Goal: Navigation & Orientation: Understand site structure

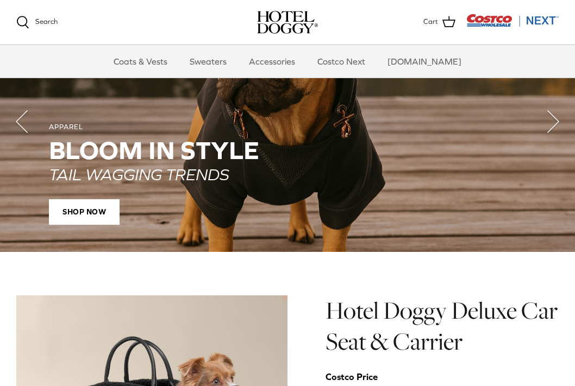
scroll to position [776, 0]
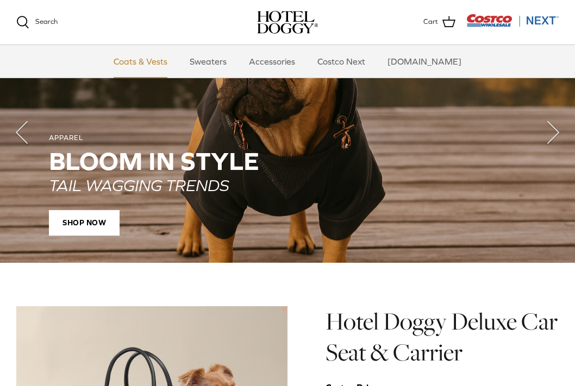
click at [164, 64] on link "Coats & Vests" at bounding box center [140, 61] width 73 height 33
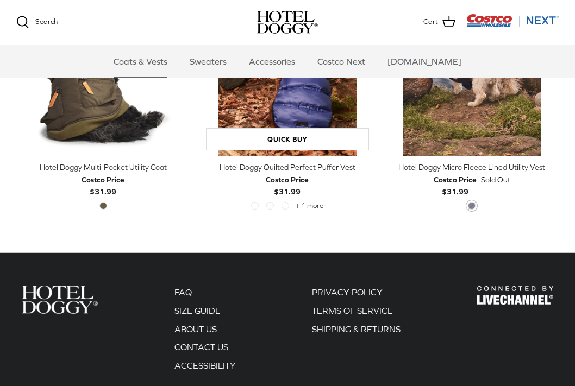
scroll to position [2018, 0]
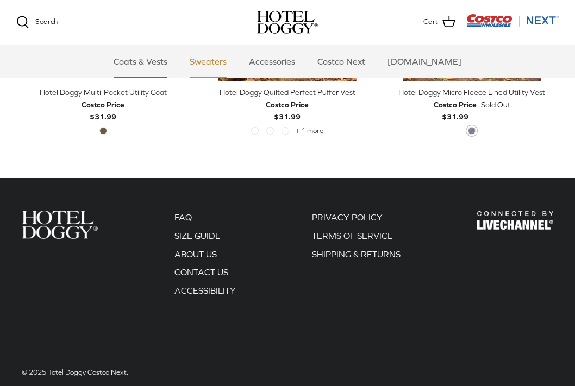
click at [236, 62] on link "Sweaters" at bounding box center [208, 61] width 57 height 33
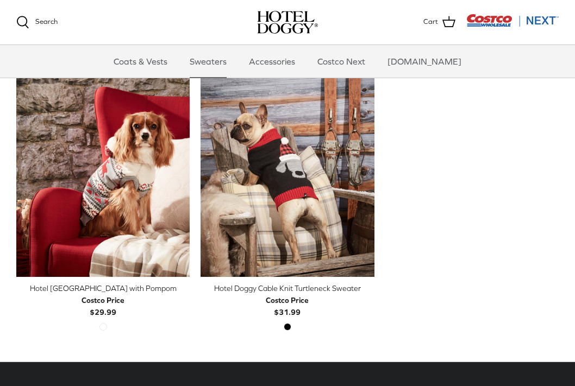
scroll to position [272, 0]
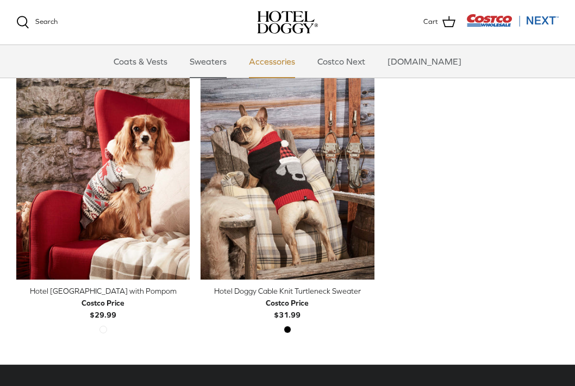
click at [301, 62] on link "Accessories" at bounding box center [272, 61] width 66 height 33
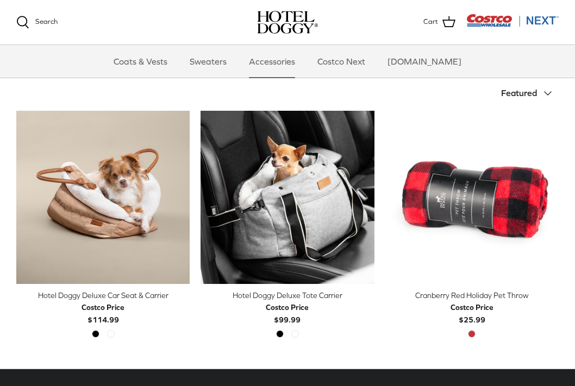
scroll to position [223, 0]
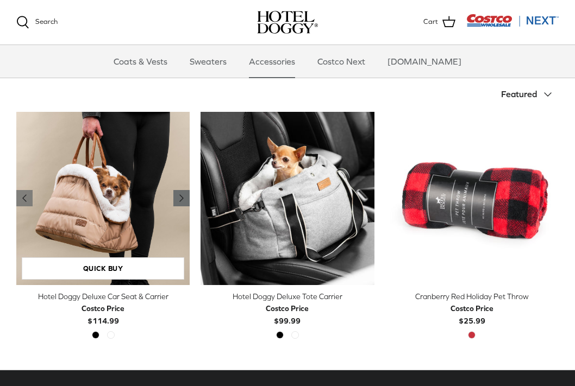
click at [185, 197] on icon "Right" at bounding box center [181, 198] width 13 height 13
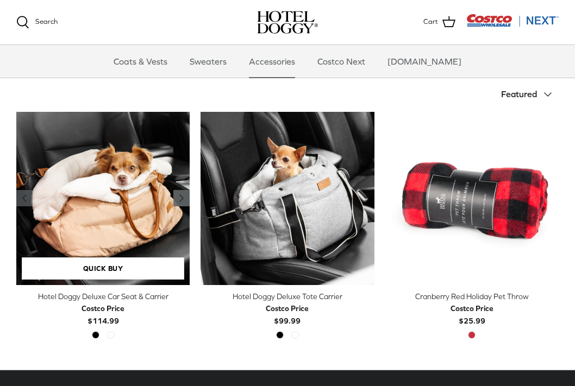
click at [185, 197] on icon "Right" at bounding box center [181, 198] width 13 height 13
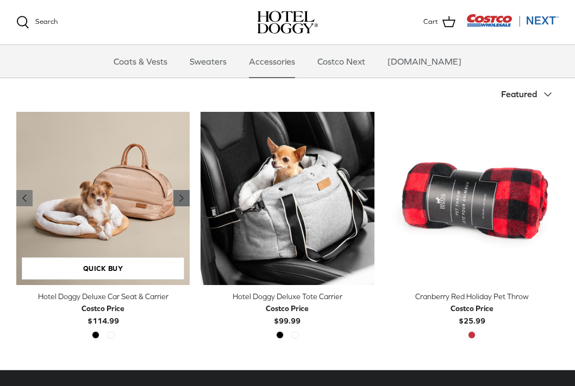
click at [185, 197] on icon "Right" at bounding box center [181, 198] width 13 height 13
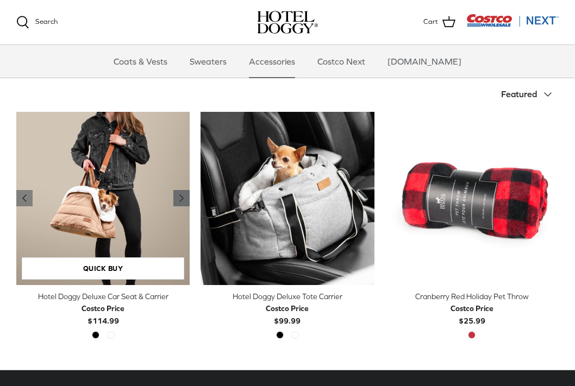
click at [185, 197] on icon "Right" at bounding box center [181, 198] width 13 height 13
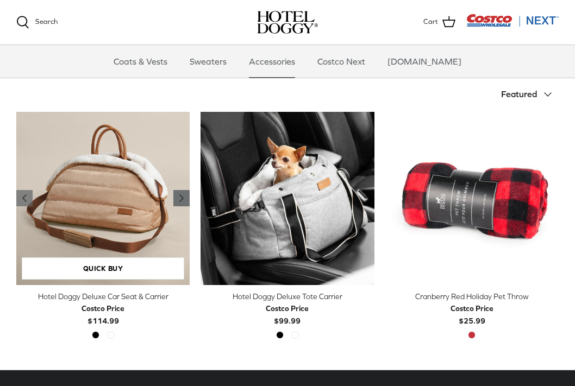
click at [185, 197] on icon "Right" at bounding box center [181, 198] width 13 height 13
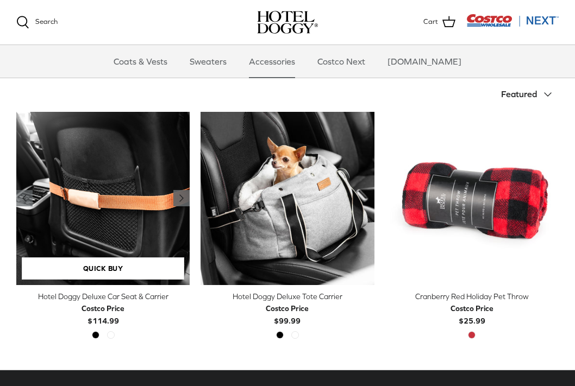
click at [185, 197] on icon "Right" at bounding box center [181, 198] width 13 height 13
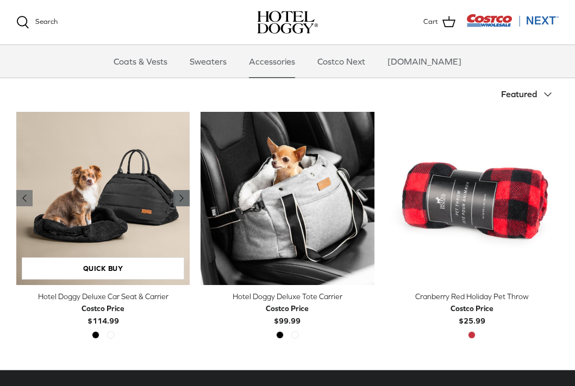
click at [185, 197] on icon "Right" at bounding box center [181, 198] width 13 height 13
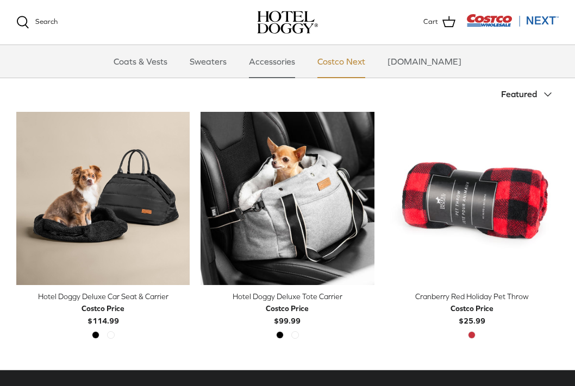
click at [361, 67] on link "Costco Next" at bounding box center [341, 61] width 67 height 33
